Goal: Information Seeking & Learning: Learn about a topic

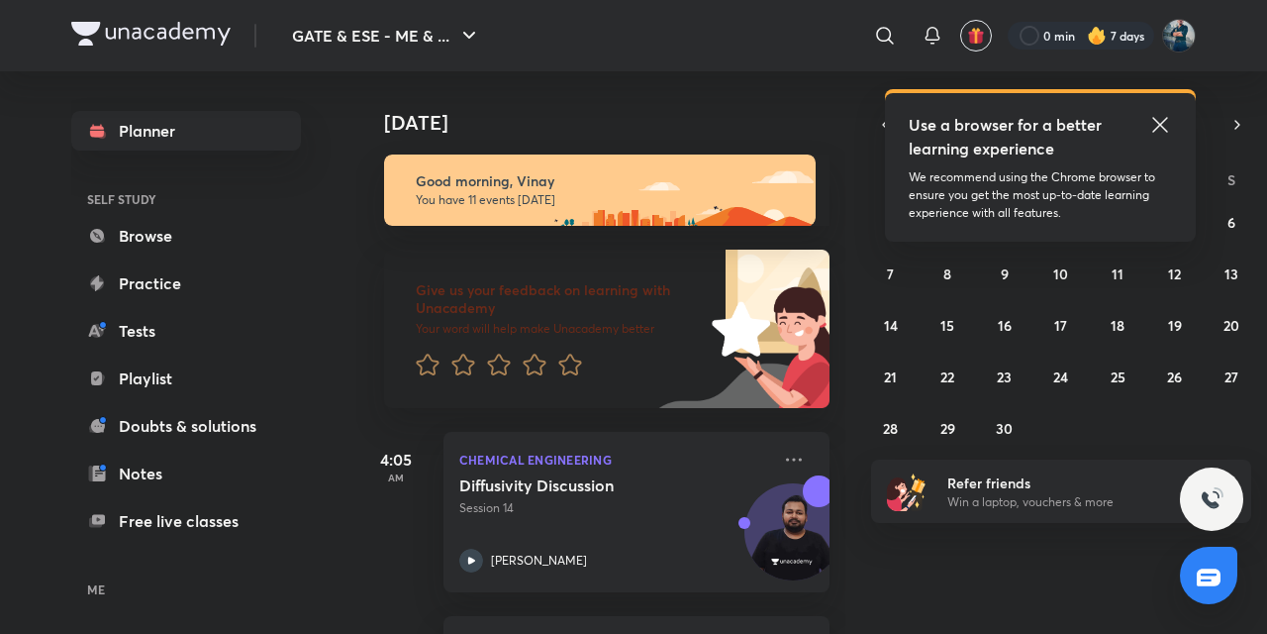
click at [184, 386] on link "Playlist" at bounding box center [186, 378] width 230 height 40
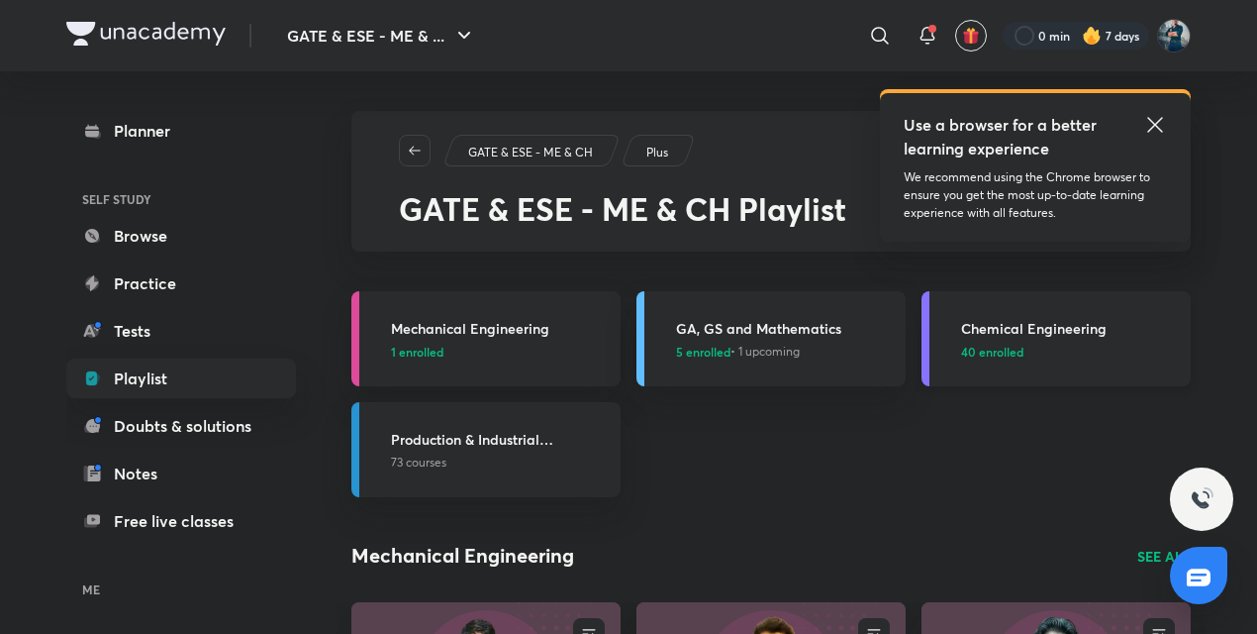
click at [1050, 318] on h3 "Chemical Engineering" at bounding box center [1070, 328] width 218 height 21
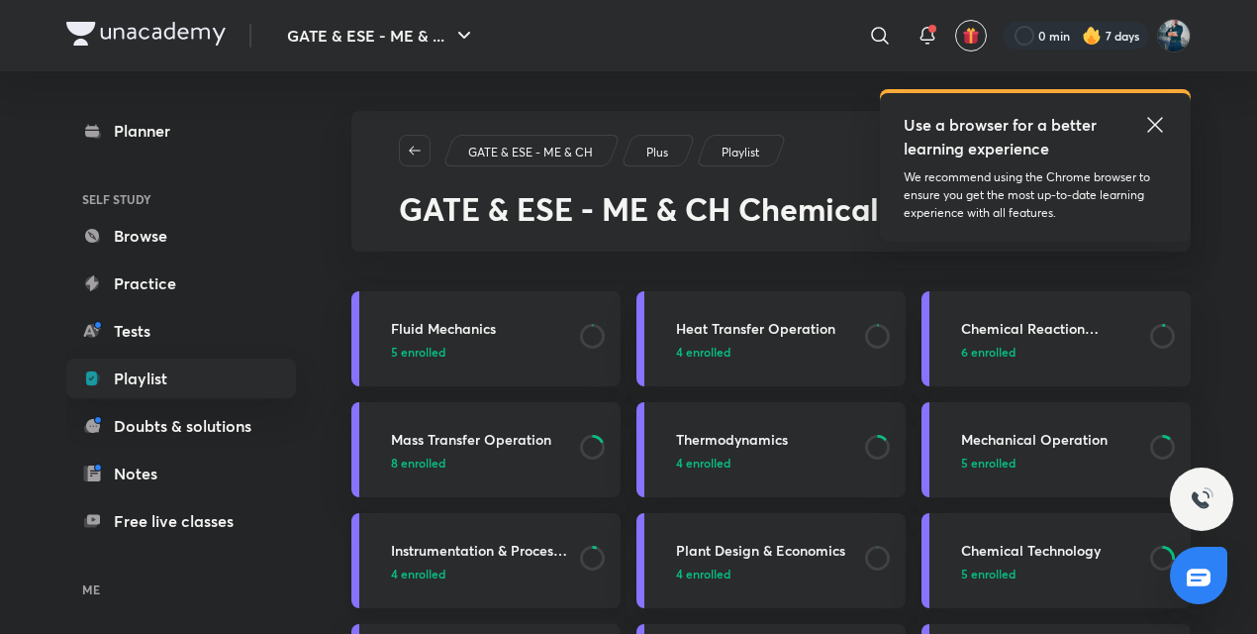
click at [487, 550] on h3 "Instrumentation & Process Control" at bounding box center [479, 550] width 177 height 21
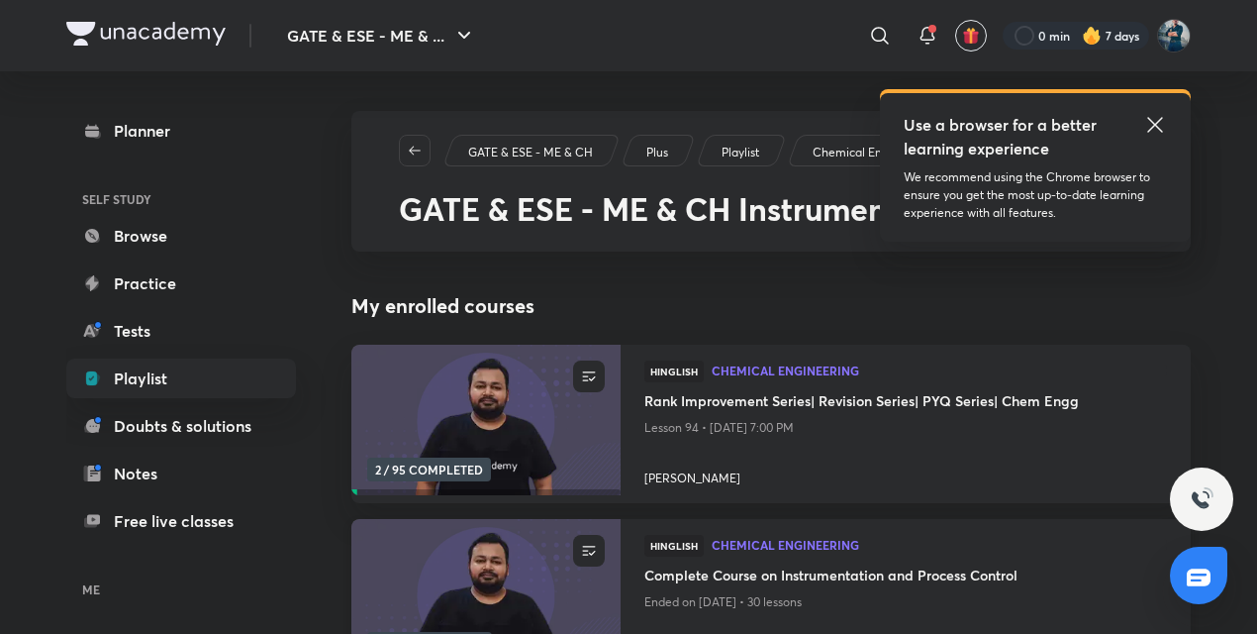
click at [808, 579] on h4 "Complete Course on Instrumentation and Process Control" at bounding box center [905, 576] width 523 height 25
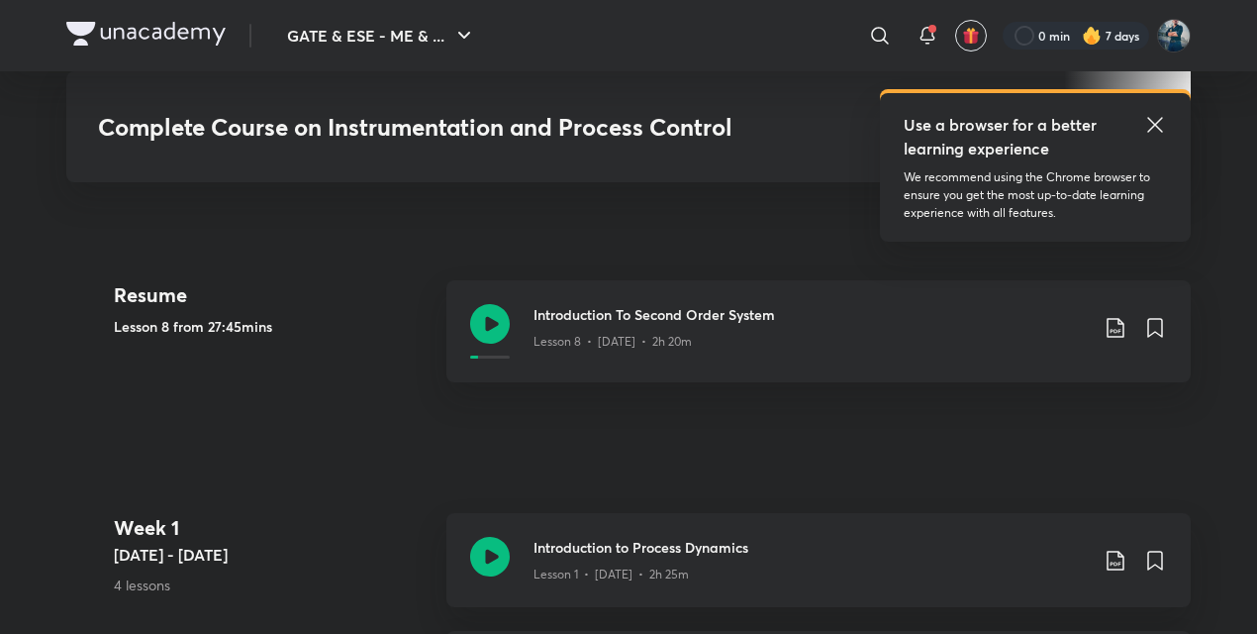
scroll to position [886, 0]
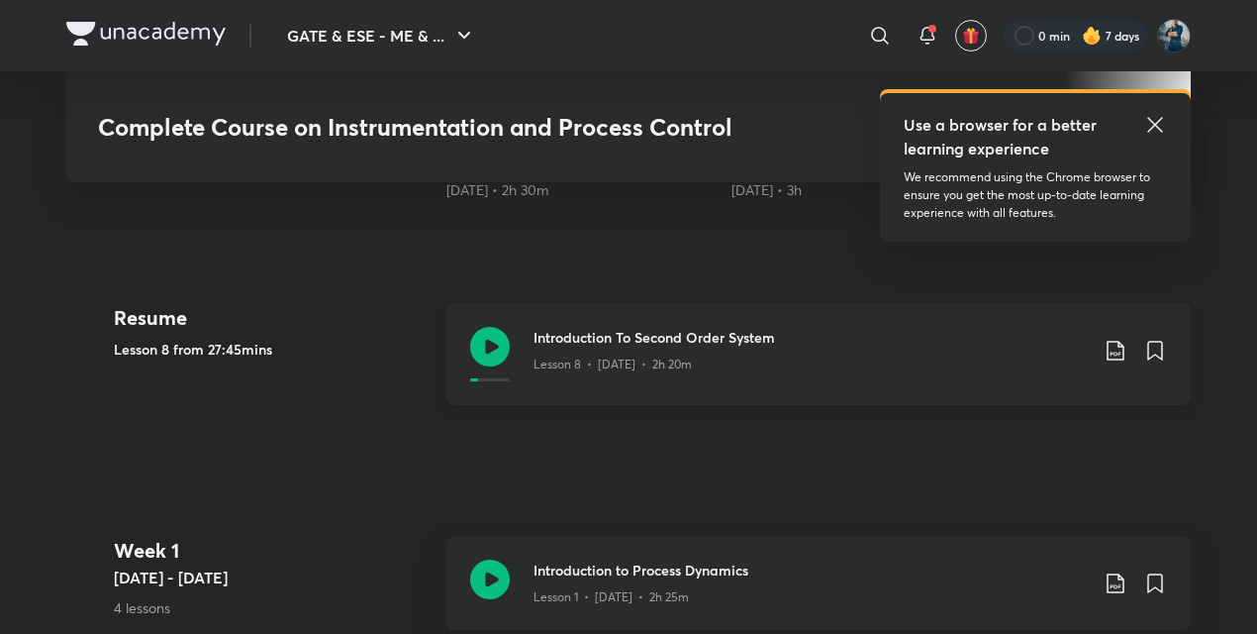
click at [473, 344] on icon at bounding box center [490, 347] width 40 height 40
